Goal: Information Seeking & Learning: Check status

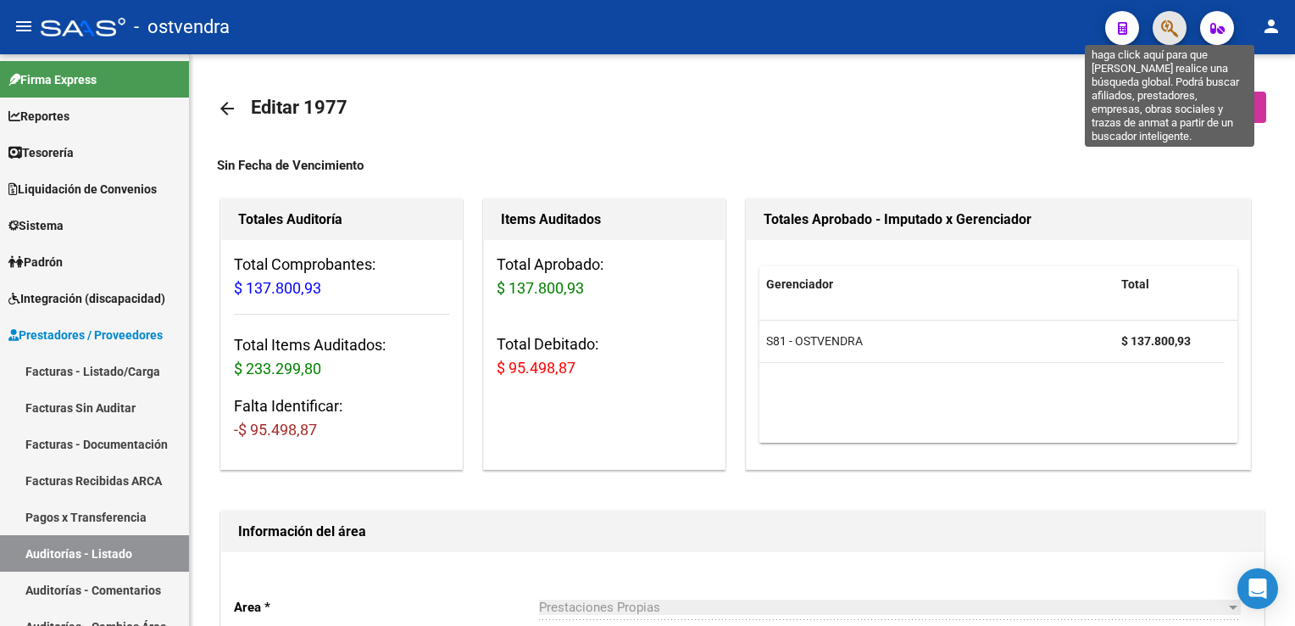
click at [1167, 23] on icon "button" at bounding box center [1169, 28] width 17 height 19
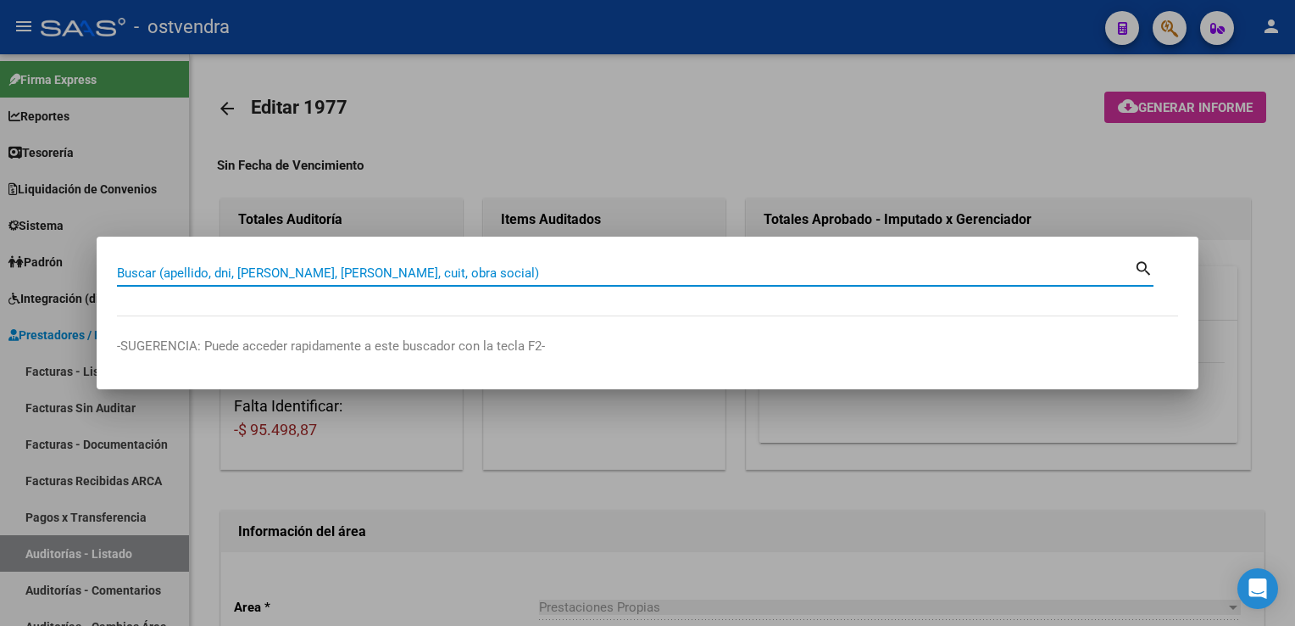
click at [470, 277] on input "Buscar (apellido, dni, [PERSON_NAME], [PERSON_NAME], cuit, obra social)" at bounding box center [625, 272] width 1017 height 15
paste input "94175819"
type input "94175819"
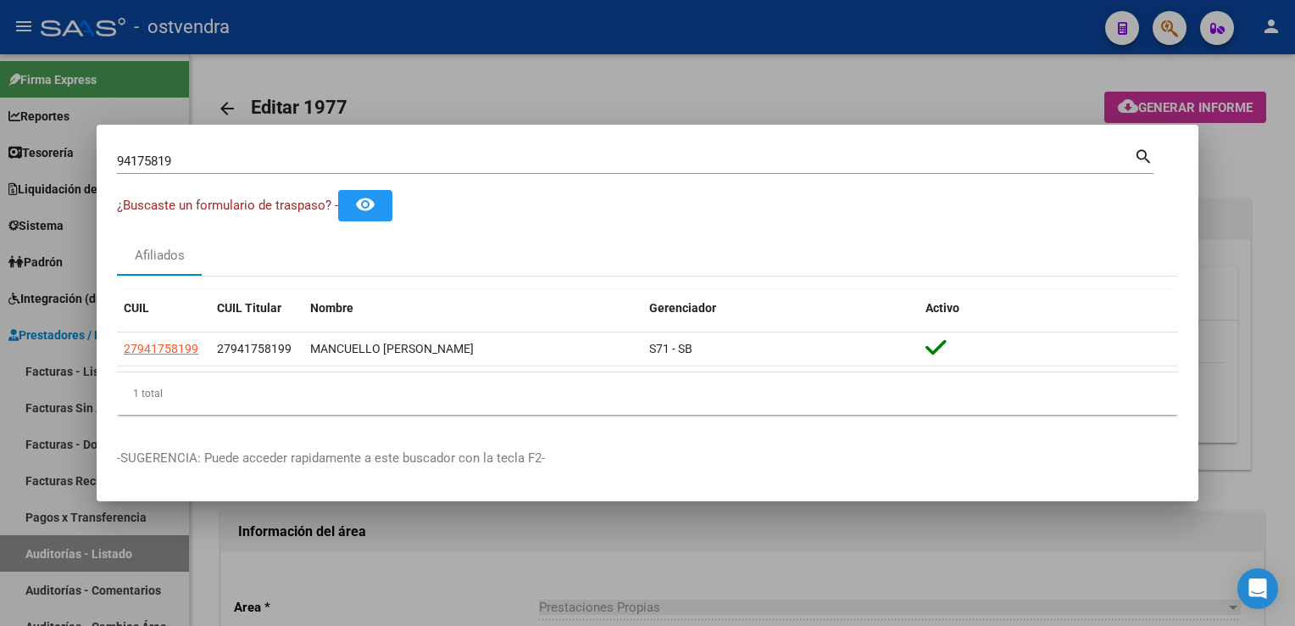
click at [882, 88] on div at bounding box center [647, 313] width 1295 height 626
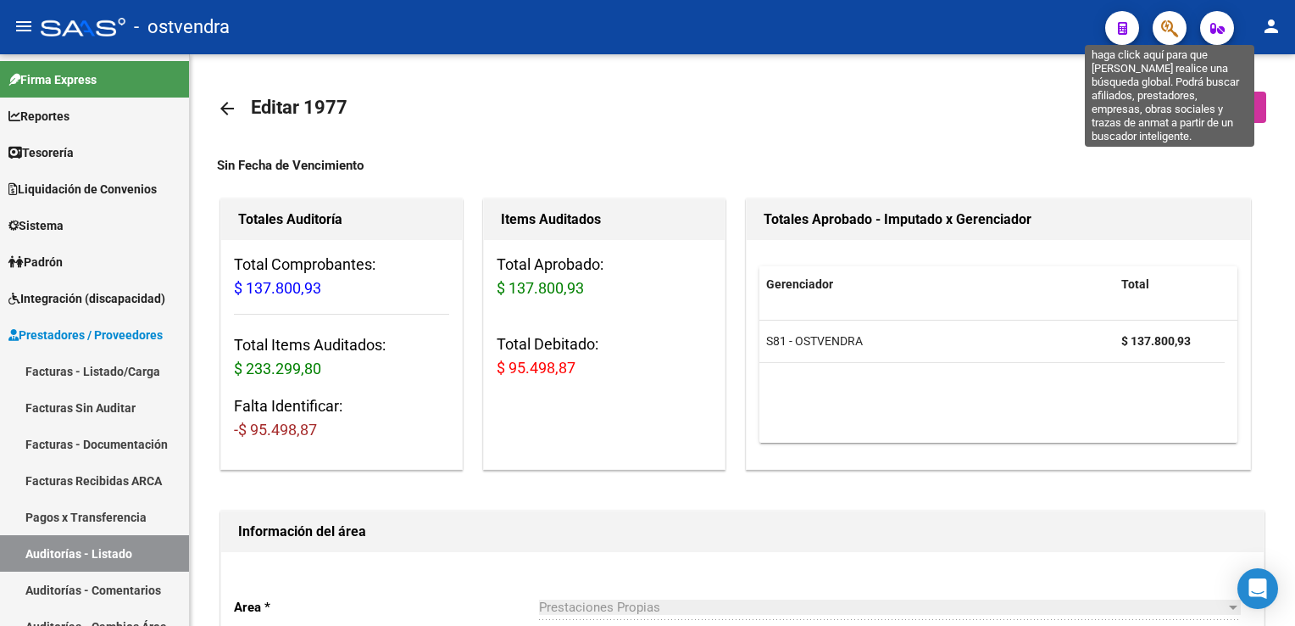
click at [1167, 27] on icon "button" at bounding box center [1169, 28] width 17 height 19
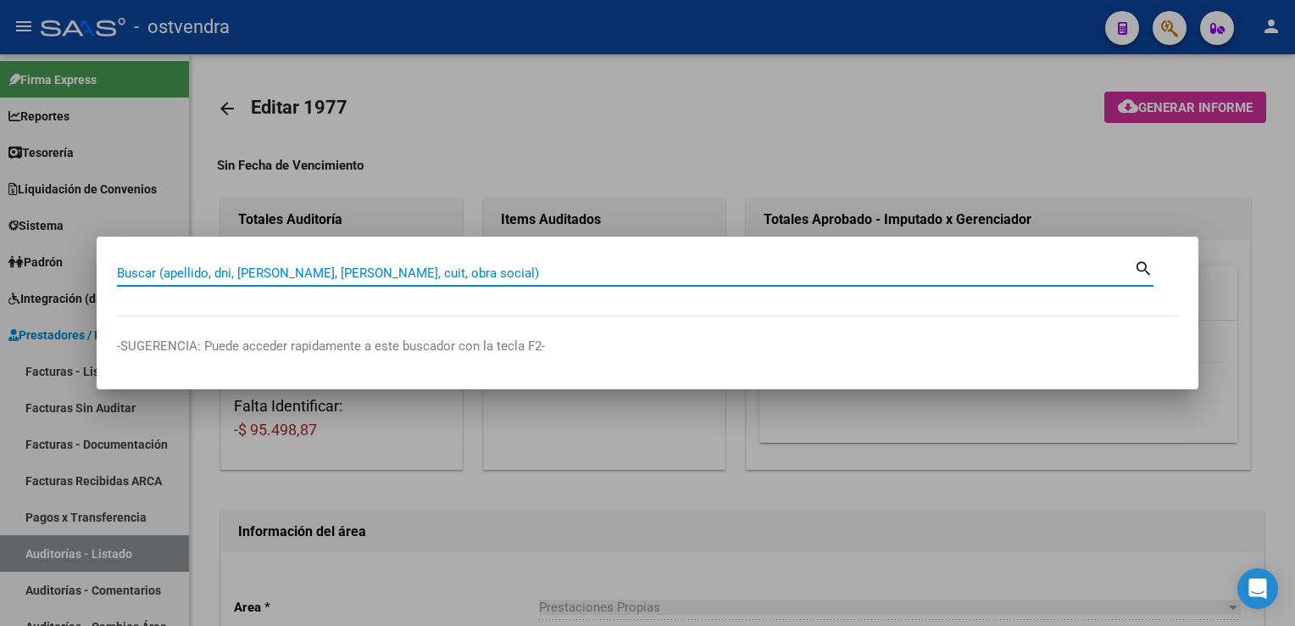
click at [770, 270] on input "Buscar (apellido, dni, [PERSON_NAME], [PERSON_NAME], cuit, obra social)" at bounding box center [625, 272] width 1017 height 15
paste input "34665857"
type input "34665857"
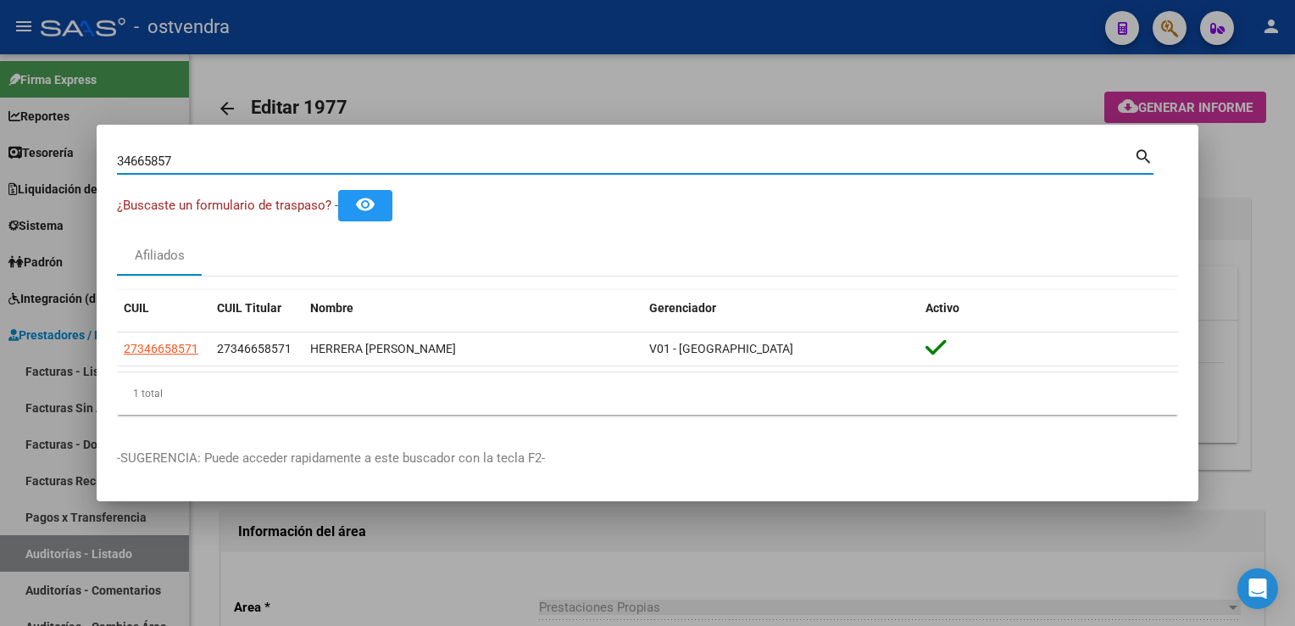
click at [1187, 82] on div at bounding box center [647, 313] width 1295 height 626
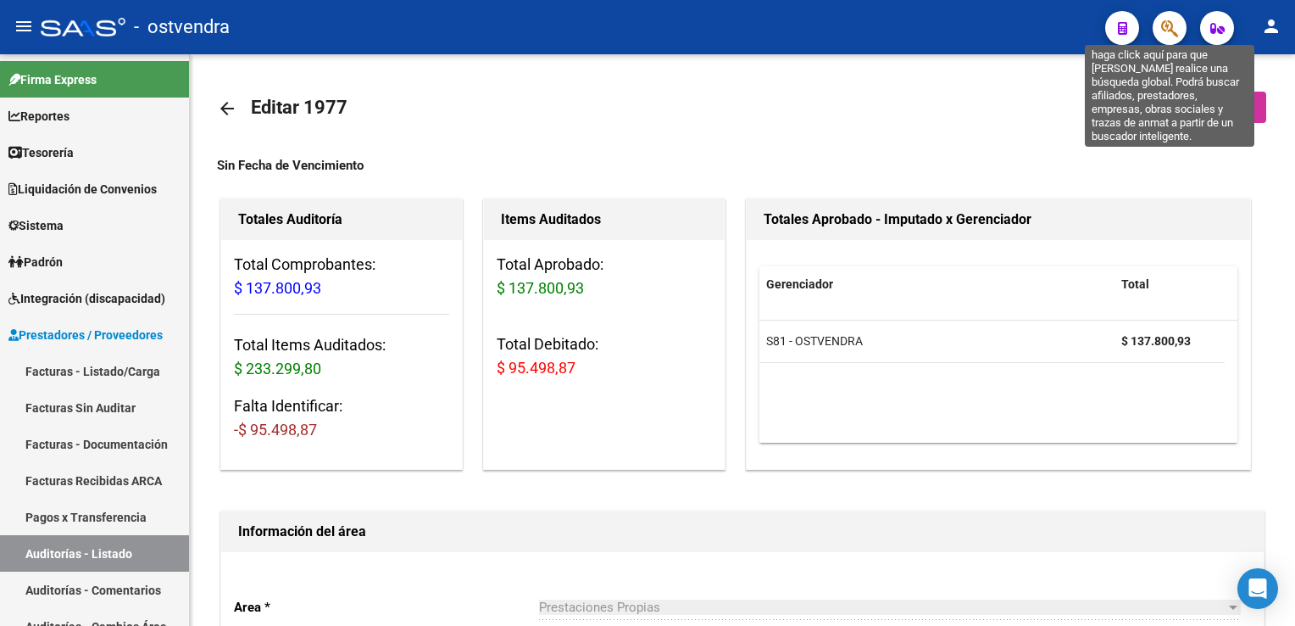
click at [1170, 25] on icon "button" at bounding box center [1169, 28] width 17 height 19
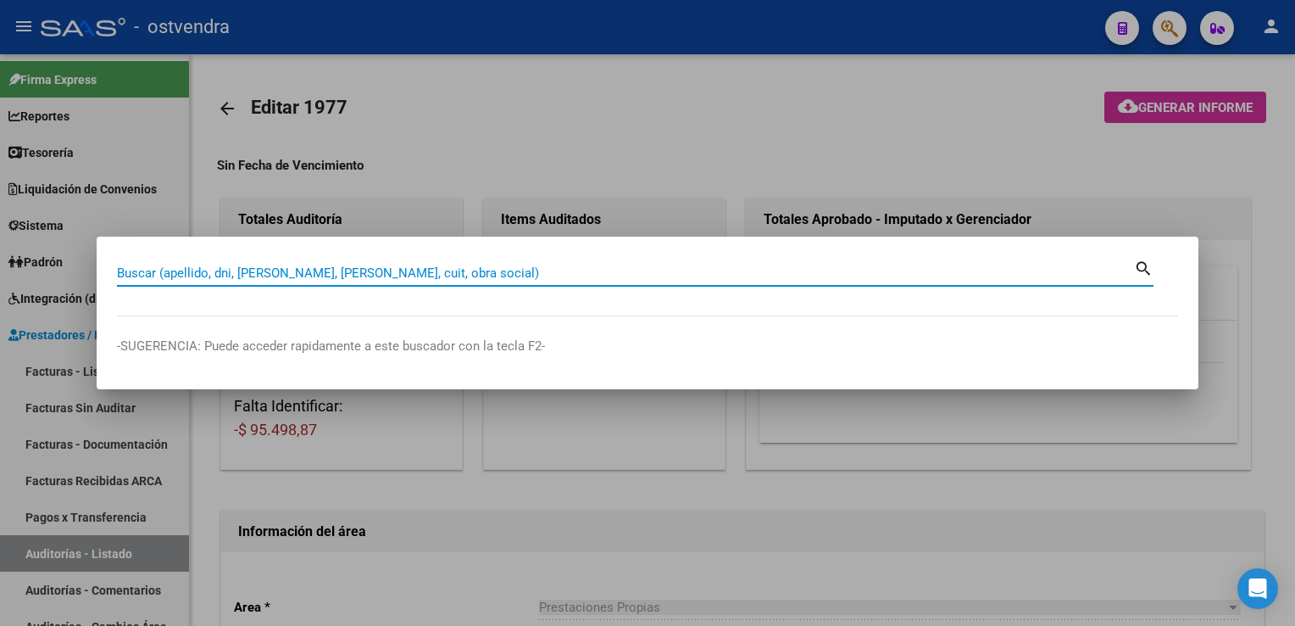
click at [904, 273] on input "Buscar (apellido, dni, [PERSON_NAME], [PERSON_NAME], cuit, obra social)" at bounding box center [625, 272] width 1017 height 15
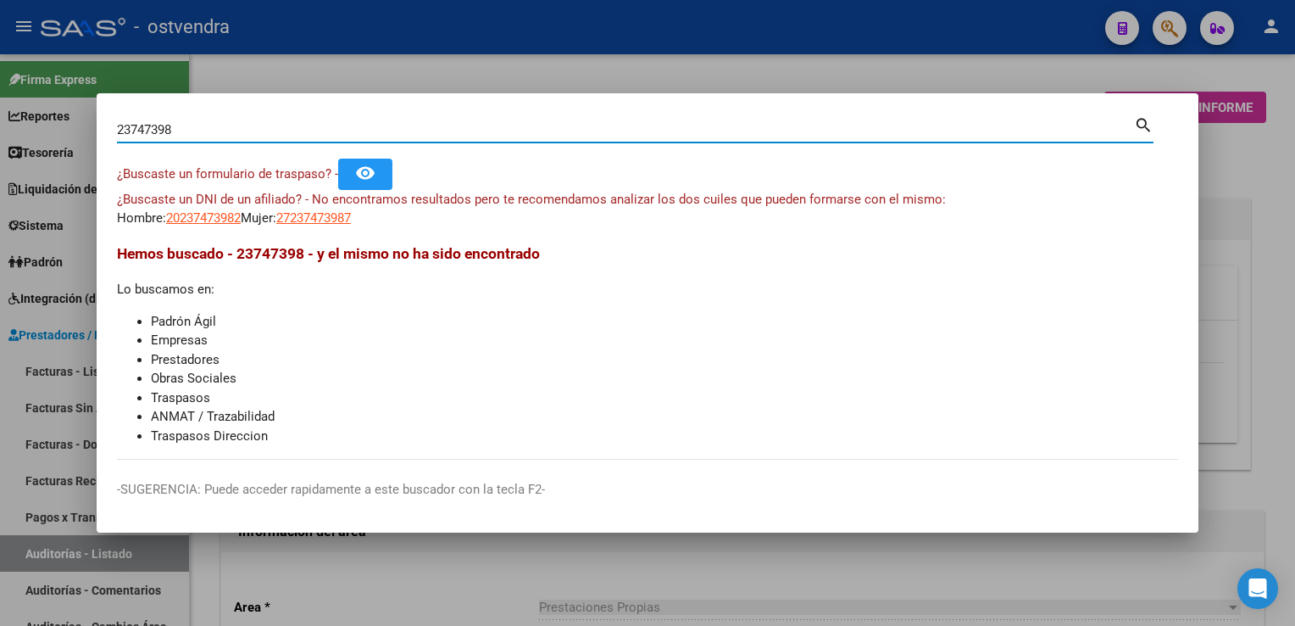
click at [159, 125] on input "23747398" at bounding box center [625, 129] width 1017 height 15
type input "23747498"
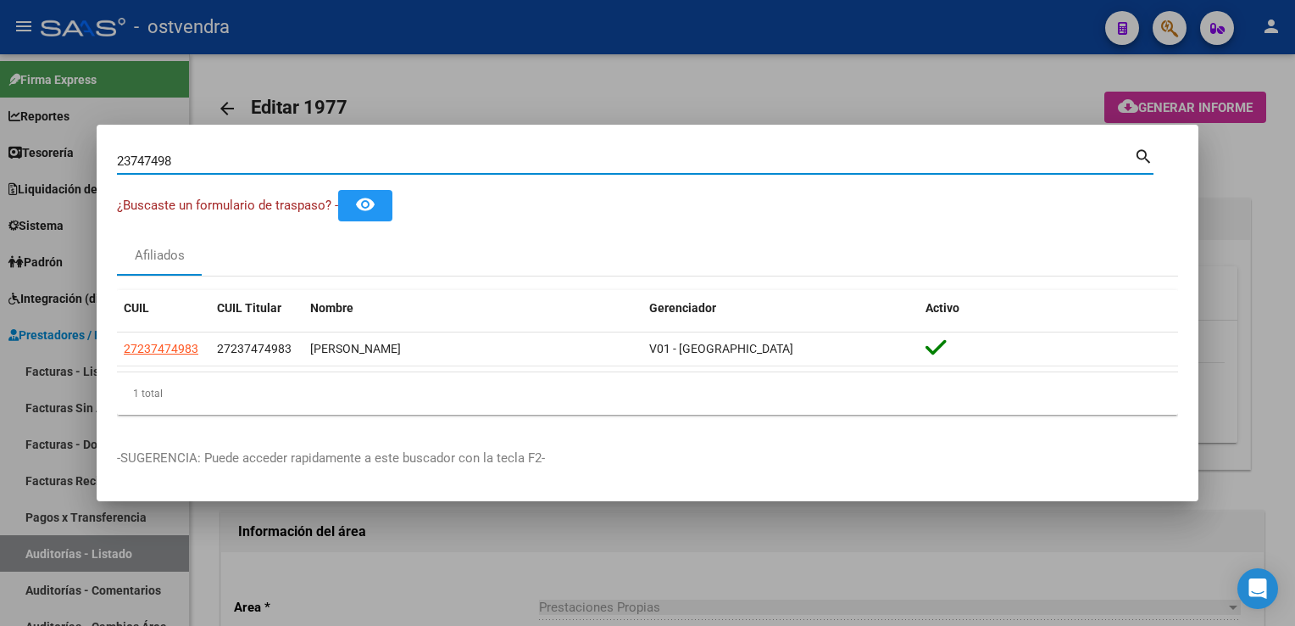
click at [610, 88] on div at bounding box center [647, 313] width 1295 height 626
